Goal: Information Seeking & Learning: Find specific fact

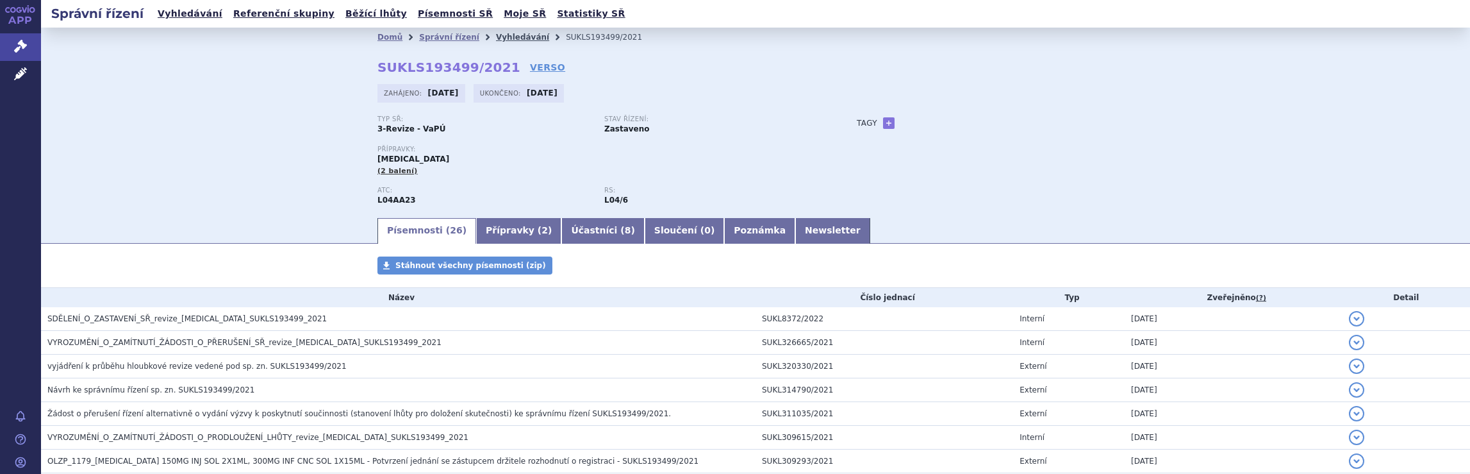
click at [503, 37] on link "Vyhledávání" at bounding box center [522, 37] width 53 height 9
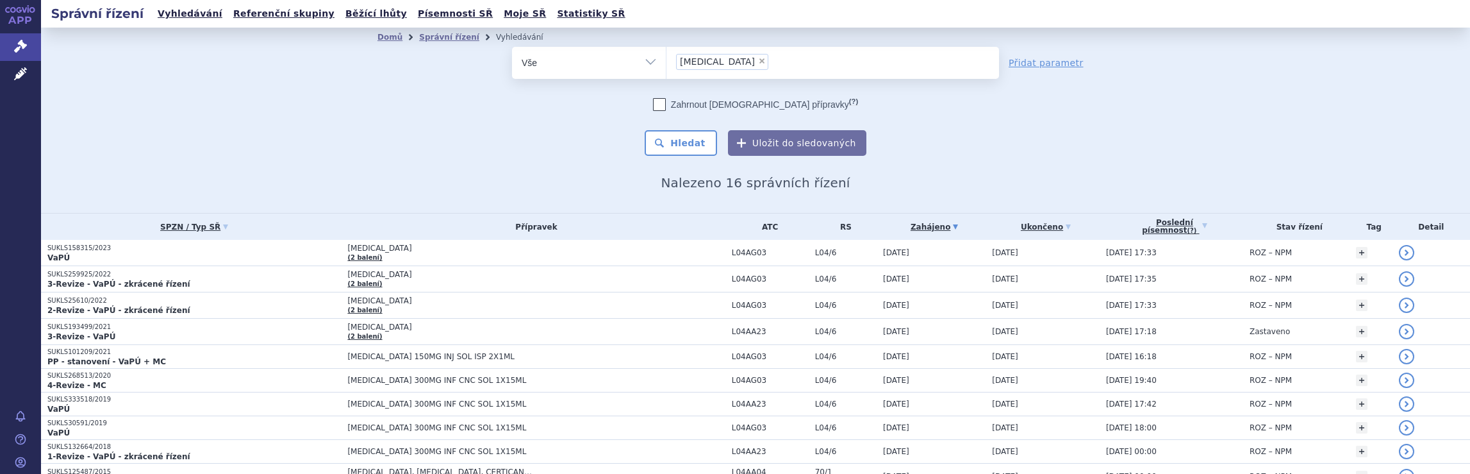
click at [744, 62] on ul "× Tysabri" at bounding box center [833, 61] width 333 height 28
click at [667, 62] on select "Tysabri" at bounding box center [666, 62] width 1 height 32
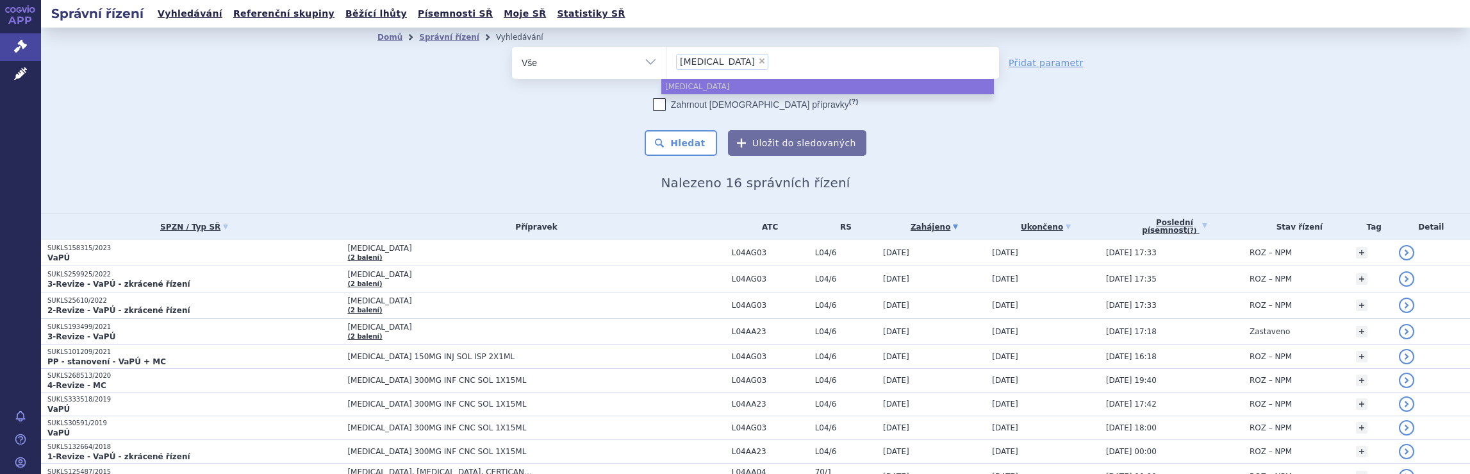
select select
type input "Tysabri"
type input "Ty"
type input "T"
type input "na"
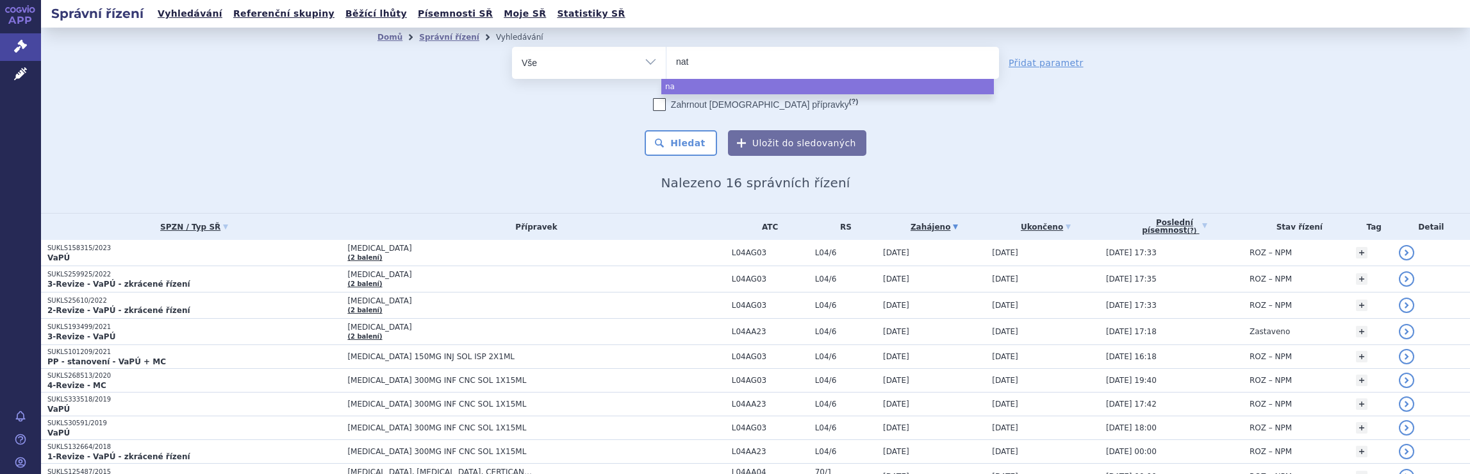
type input "nata"
type input "natal"
type input "natali"
type input "nataliz"
type input "natalizu"
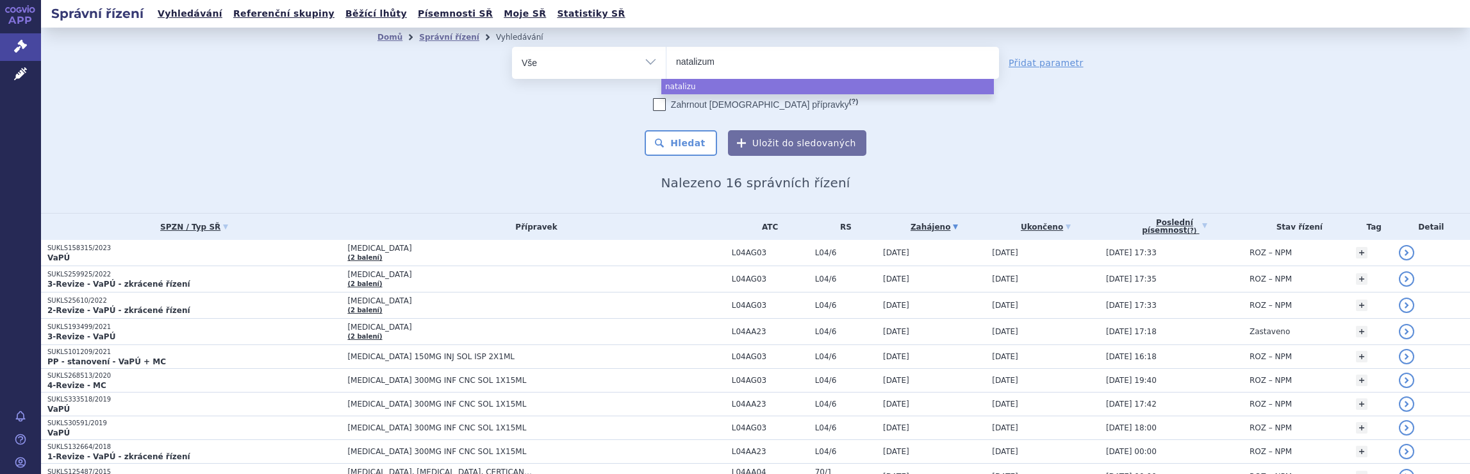
type input "natalizuma"
type input "natalizumab"
select select "natalizumab"
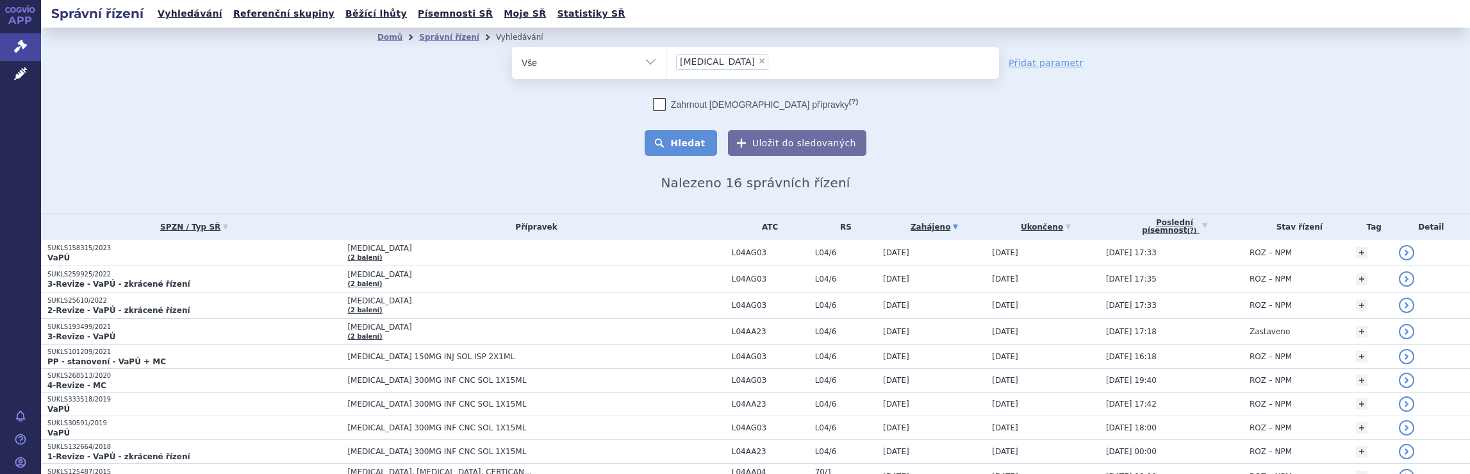
click at [683, 147] on button "Hledat" at bounding box center [681, 143] width 72 height 26
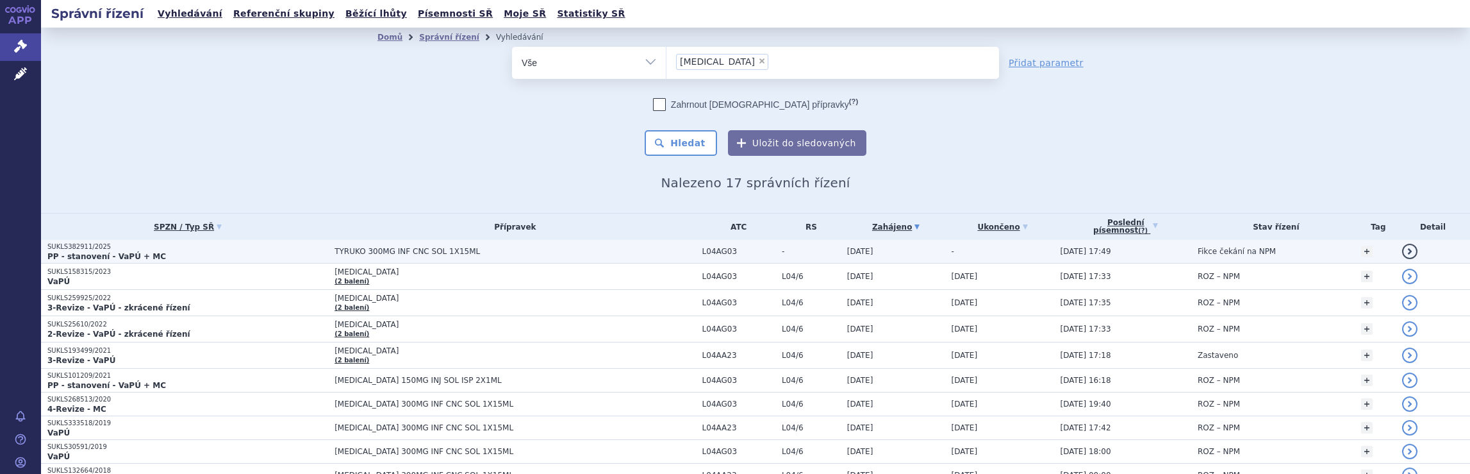
click at [579, 249] on span "TYRUKO 300MG INF CNC SOL 1X15ML" at bounding box center [495, 251] width 321 height 9
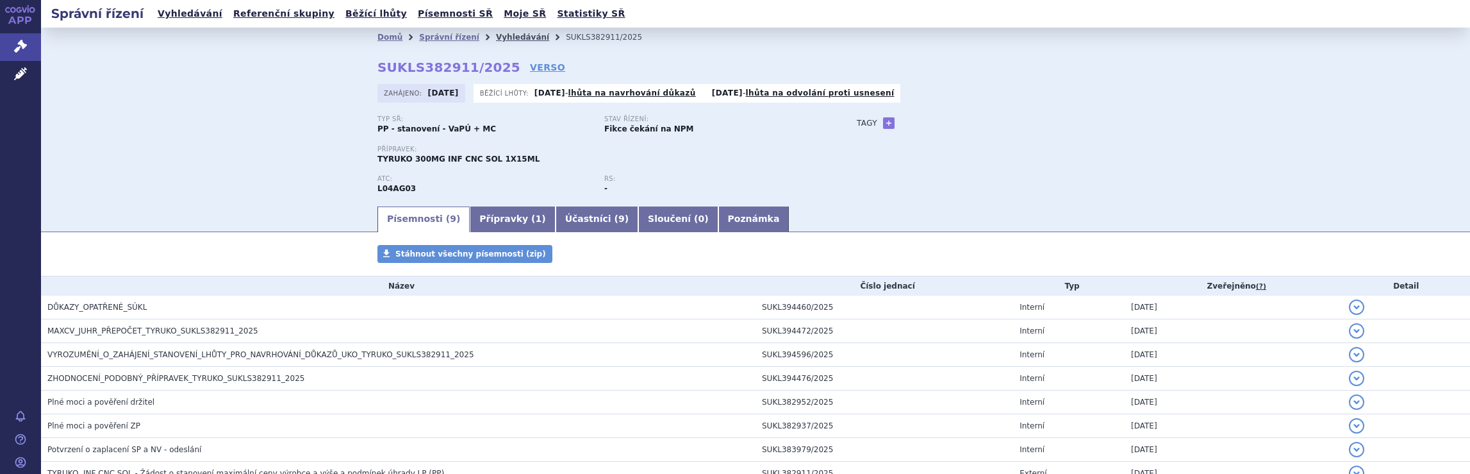
click at [510, 38] on link "Vyhledávání" at bounding box center [522, 37] width 53 height 9
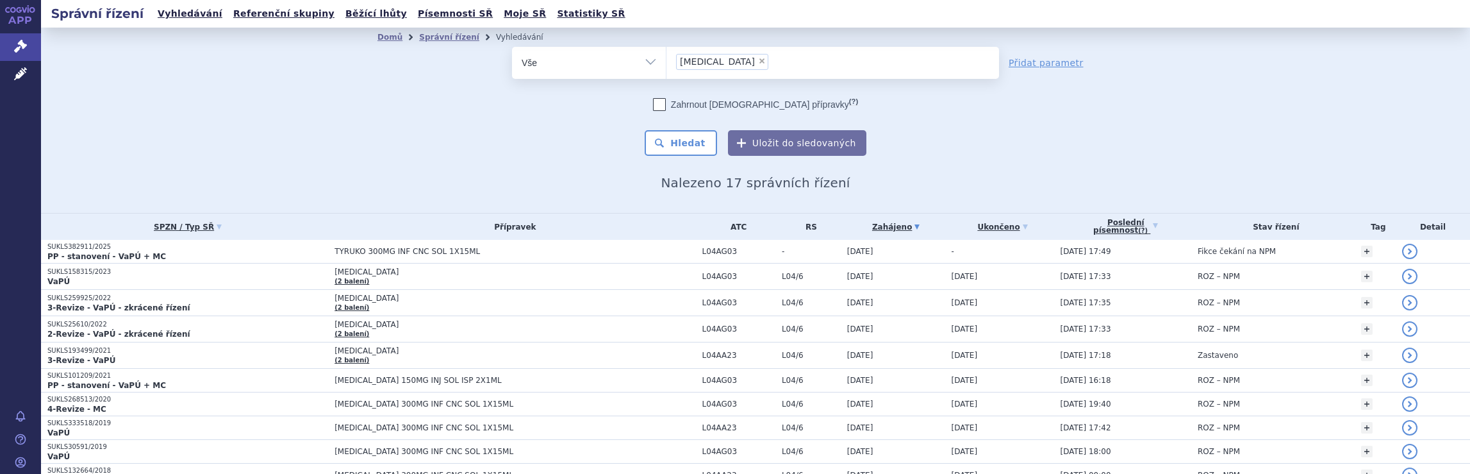
click at [789, 70] on ul "× [MEDICAL_DATA]" at bounding box center [833, 61] width 333 height 28
click at [667, 70] on select "[MEDICAL_DATA]" at bounding box center [666, 62] width 1 height 32
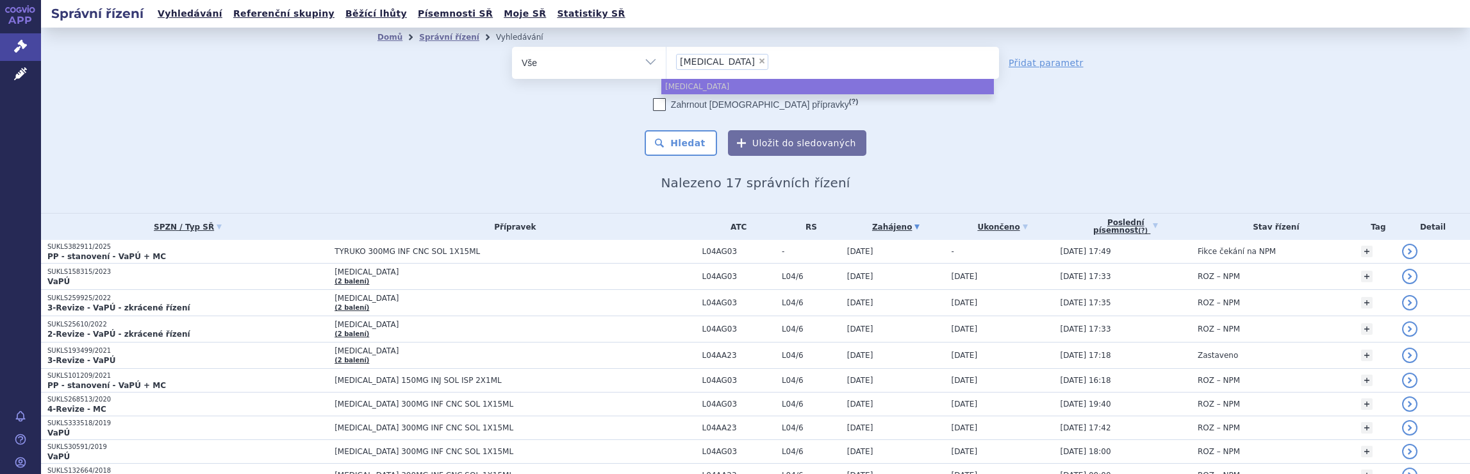
click at [1292, 148] on div "Domů Správní řízení Vyhledávání Vyhledávání ve správních řízeních odstranit Vše…" at bounding box center [755, 120] width 1429 height 185
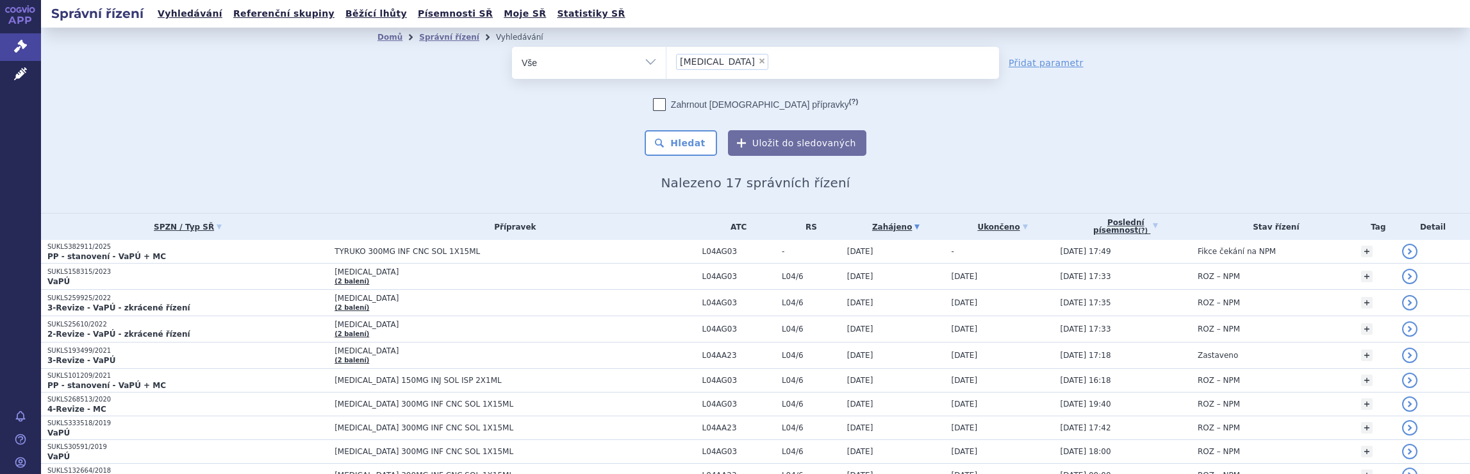
click at [751, 60] on ul "× natalizumab" at bounding box center [833, 61] width 333 height 28
click at [667, 60] on select "natalizumab" at bounding box center [666, 62] width 1 height 32
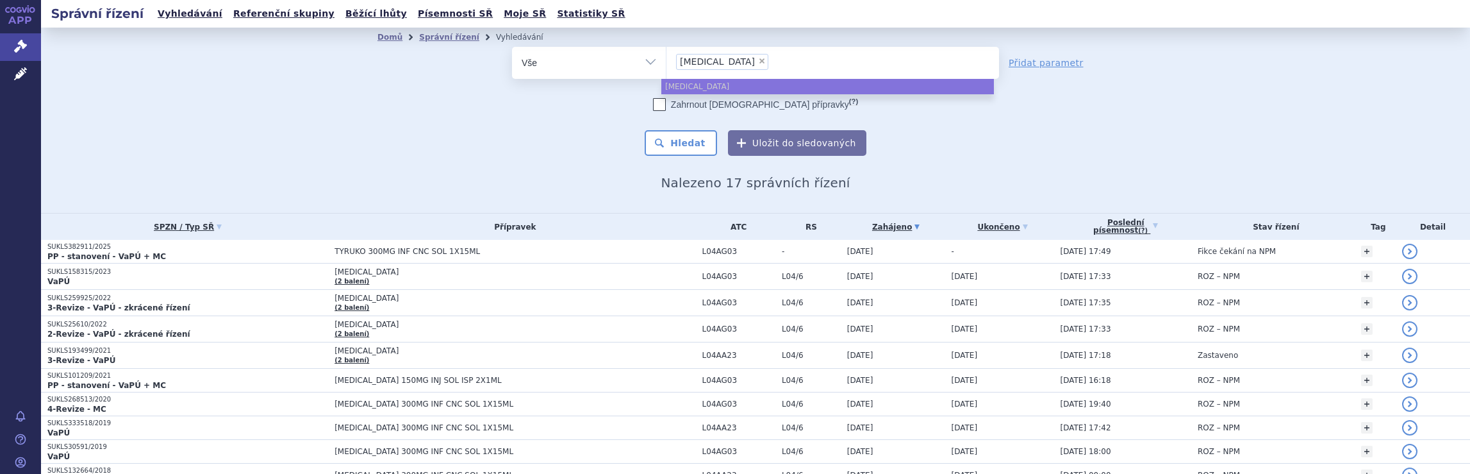
select select
type input "natalizumab"
type input "natalizu"
type input "n"
type input "qa"
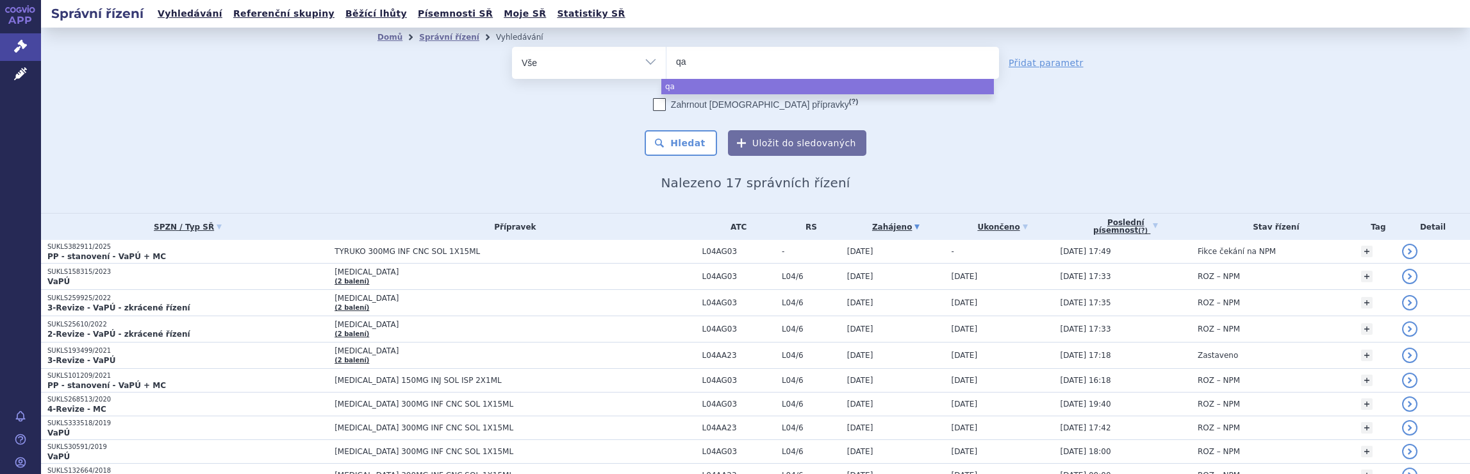
type input "qal"
type input "qals"
type input "qalso"
type input "qalsod"
type input "qalsody"
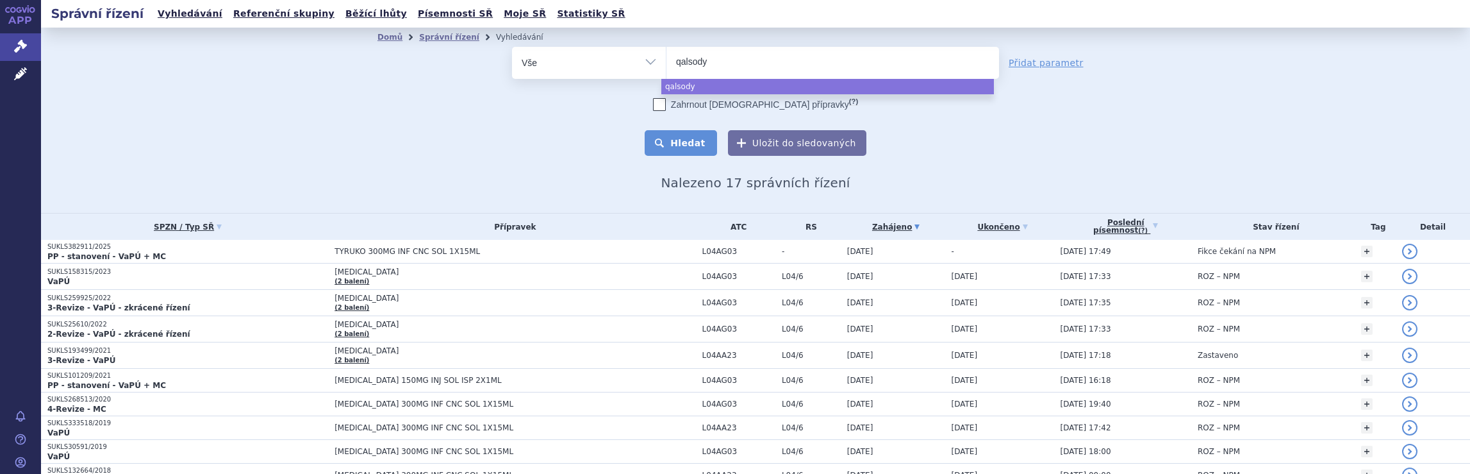
select select "qalsody"
click at [692, 144] on button "Hledat" at bounding box center [681, 143] width 72 height 26
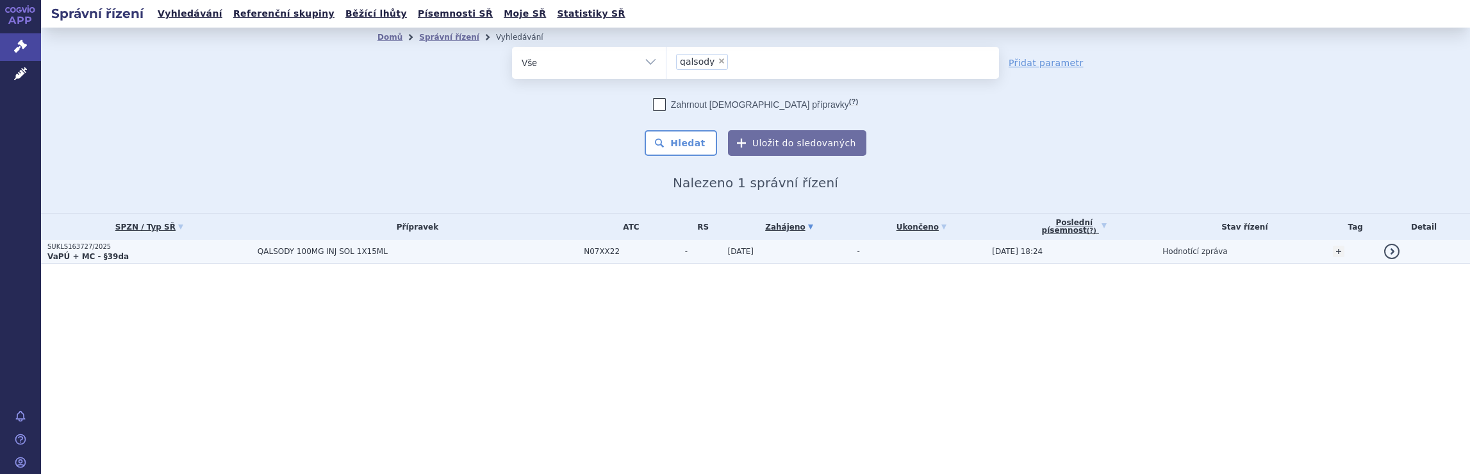
click at [504, 249] on span "QALSODY 100MG INJ SOL 1X15ML" at bounding box center [418, 251] width 320 height 9
